Goal: Find specific page/section: Find specific page/section

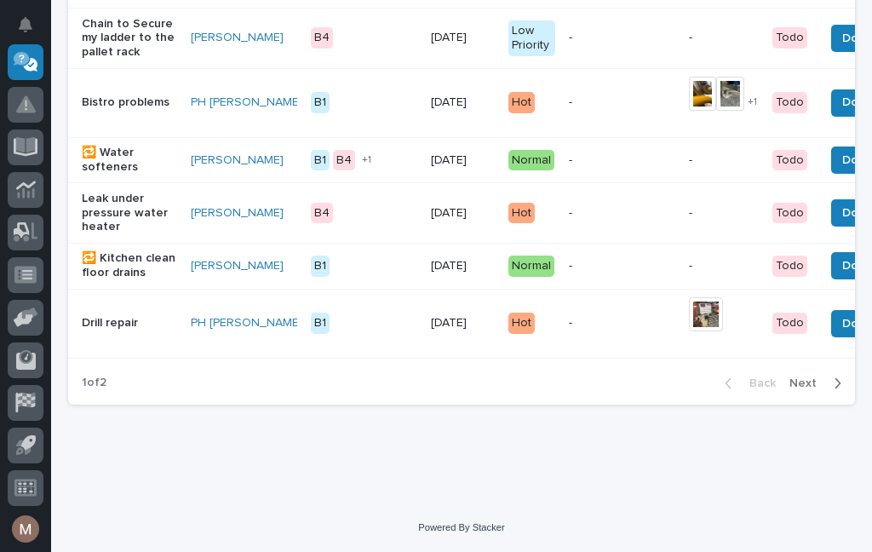
scroll to position [1836, 0]
click at [818, 389] on span "Next" at bounding box center [808, 383] width 37 height 15
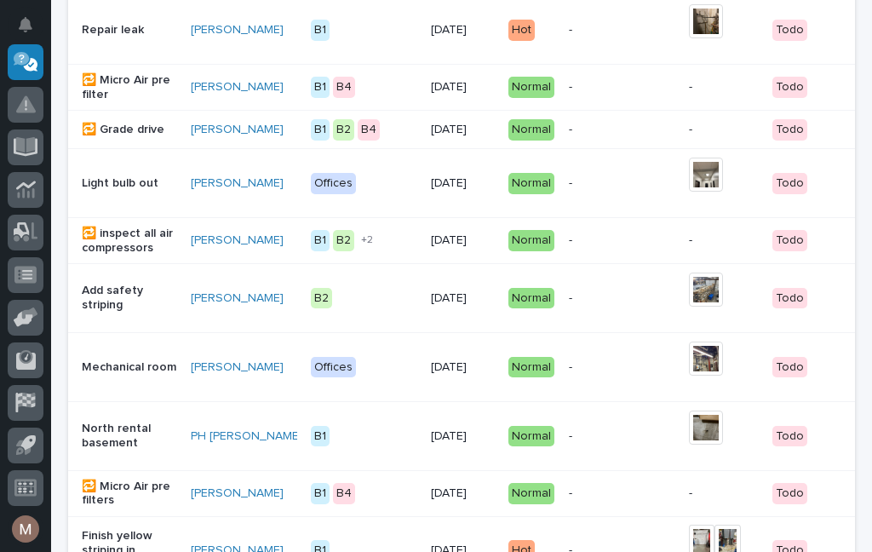
scroll to position [772, 0]
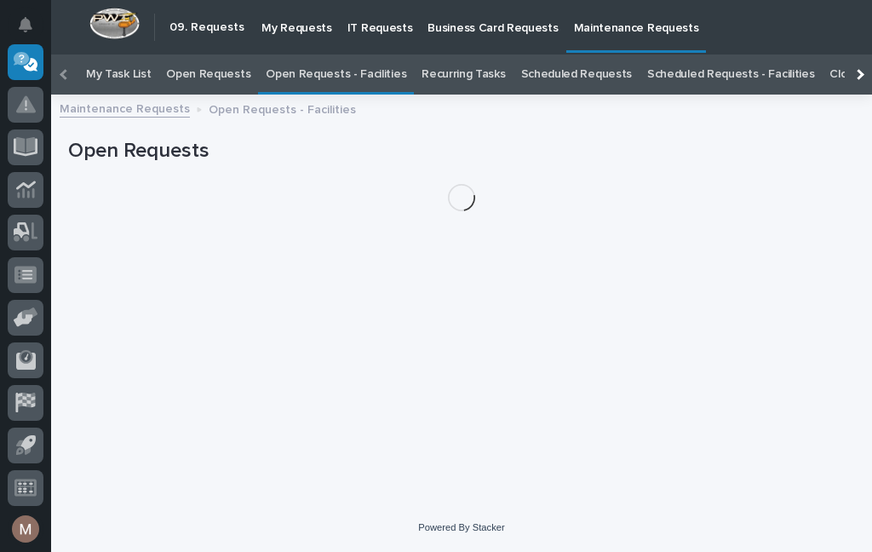
scroll to position [55, 0]
